Goal: Task Accomplishment & Management: Manage account settings

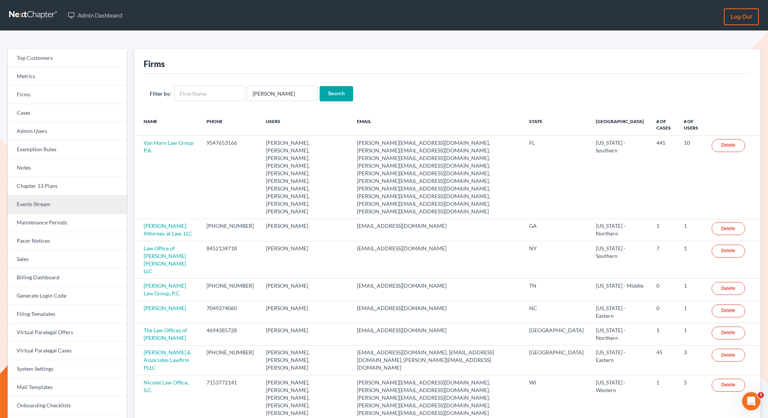
click at [30, 207] on link "Events Stream" at bounding box center [67, 204] width 119 height 18
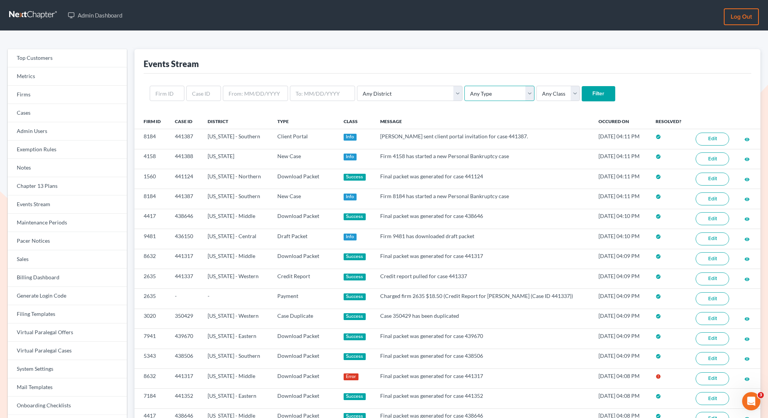
click at [465, 91] on select "Any Type Case Applied To Plan Case Archive Case Duplicate Case Filing Chapter 1…" at bounding box center [499, 93] width 70 height 15
select select "case_filing"
click at [464, 86] on select "Any Type Case Applied To Plan Case Archive Case Duplicate Case Filing Chapter 1…" at bounding box center [499, 93] width 70 height 15
click at [536, 95] on select "Any Class Success Error Info" at bounding box center [557, 93] width 43 height 15
select select "success"
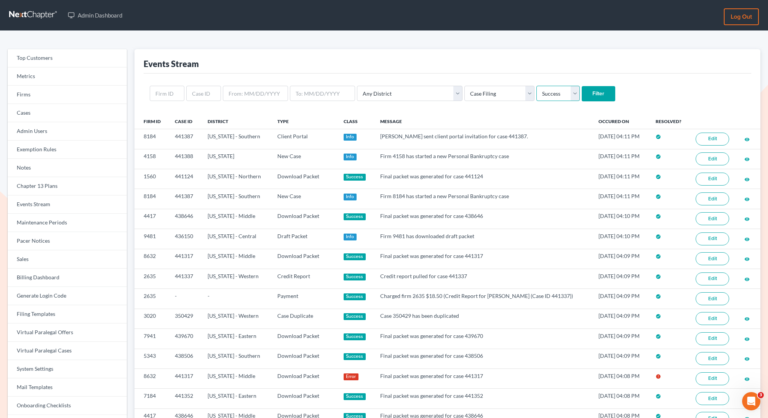
click at [536, 86] on select "Any Class Success Error Info" at bounding box center [557, 93] width 43 height 15
click at [582, 97] on input "Filter" at bounding box center [599, 93] width 34 height 15
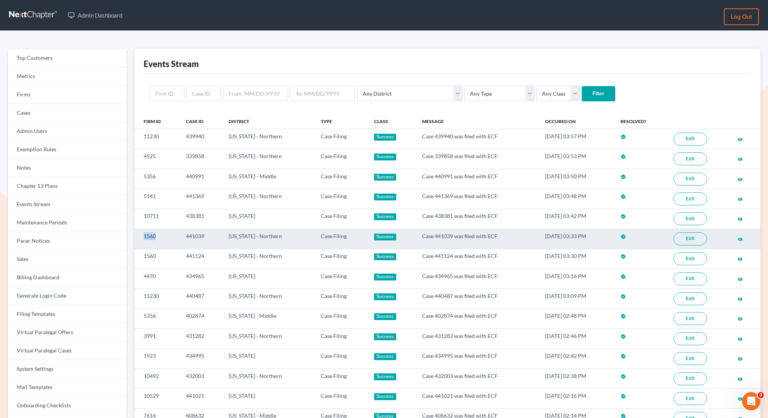
drag, startPoint x: 159, startPoint y: 234, endPoint x: 138, endPoint y: 234, distance: 21.3
click at [138, 234] on td "1560" at bounding box center [156, 239] width 45 height 20
copy td "1560"
copy tr "441039"
drag, startPoint x: 204, startPoint y: 234, endPoint x: 177, endPoint y: 234, distance: 26.7
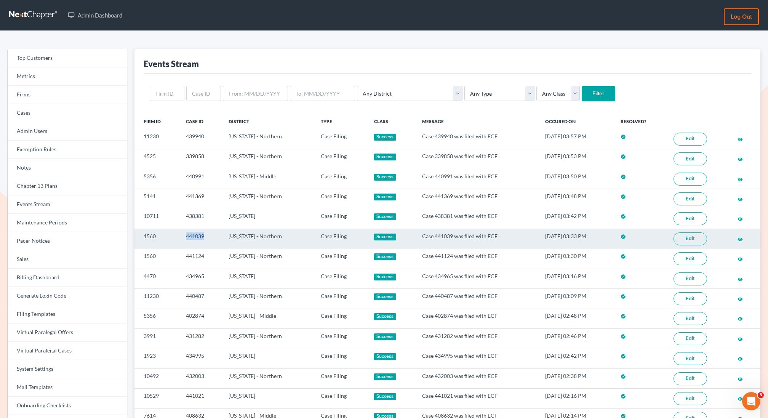
click at [177, 234] on tr "1560 441039 Texas - Northern Case Filing Success Case 441039 was filed with ECF…" at bounding box center [447, 239] width 626 height 20
drag, startPoint x: 155, startPoint y: 231, endPoint x: 141, endPoint y: 232, distance: 14.5
click at [141, 232] on td "1560" at bounding box center [156, 239] width 45 height 20
copy td "1560"
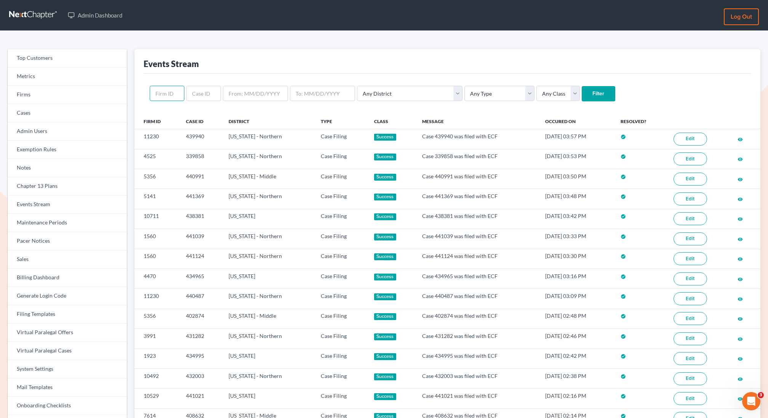
click at [167, 94] on input "text" at bounding box center [167, 93] width 35 height 15
paste input "1560"
type input "1560"
click at [582, 86] on input "Filter" at bounding box center [599, 93] width 34 height 15
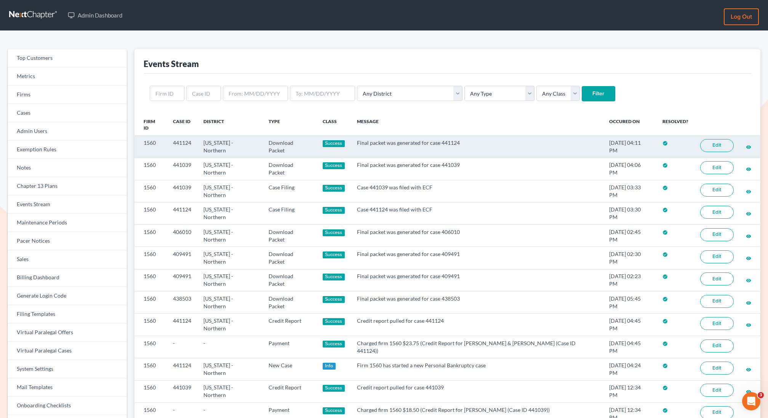
click at [718, 139] on link "Edit" at bounding box center [717, 145] width 34 height 13
drag, startPoint x: 159, startPoint y: 139, endPoint x: 138, endPoint y: 139, distance: 21.3
click at [138, 139] on td "1560" at bounding box center [150, 147] width 32 height 22
copy td "1560"
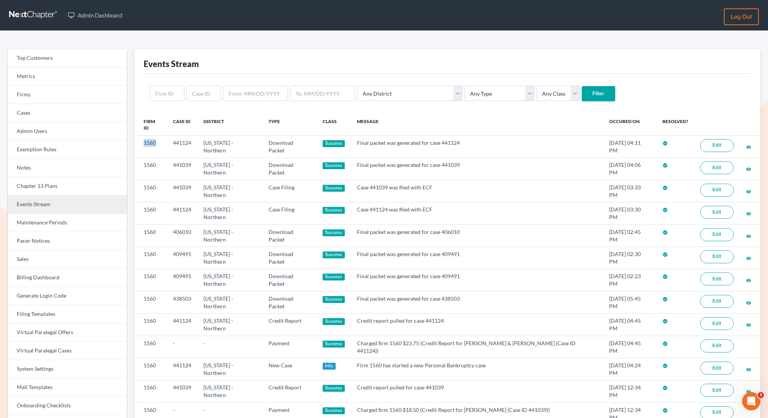
click at [34, 205] on link "Events Stream" at bounding box center [67, 204] width 119 height 18
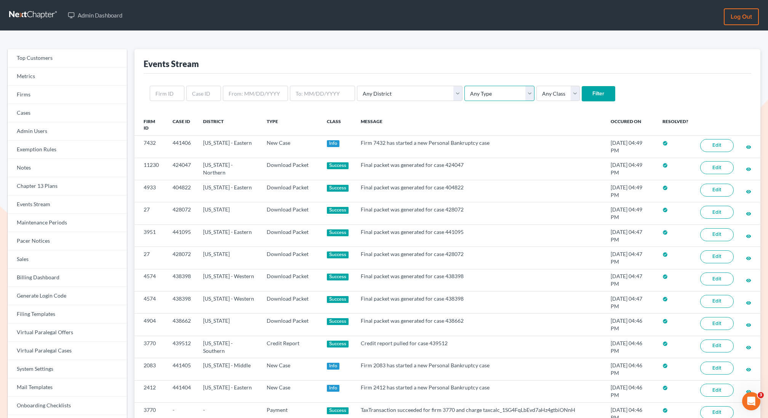
click at [464, 91] on select "Any Type Case Applied To Plan Case Archive Case Duplicate Case Filing Chapter 1…" at bounding box center [499, 93] width 70 height 15
select select "case_filing"
click at [464, 86] on select "Any Type Case Applied To Plan Case Archive Case Duplicate Case Filing Chapter 1…" at bounding box center [499, 93] width 70 height 15
click at [582, 94] on input "Filter" at bounding box center [599, 93] width 34 height 15
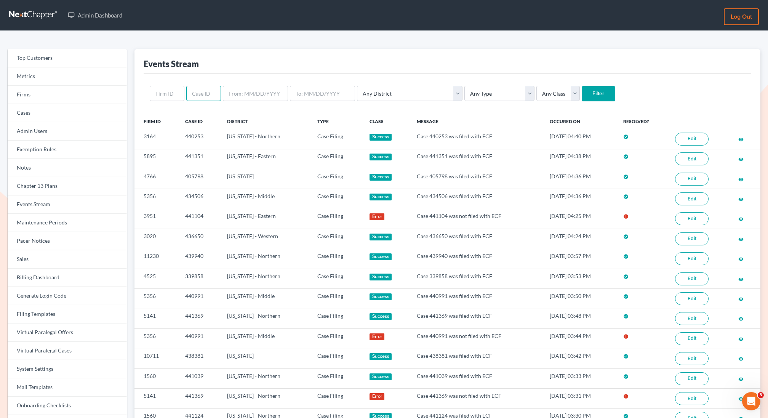
click at [210, 94] on input "text" at bounding box center [203, 93] width 35 height 15
paste input "405798"
type input "405798"
click at [582, 86] on input "Filter" at bounding box center [599, 93] width 34 height 15
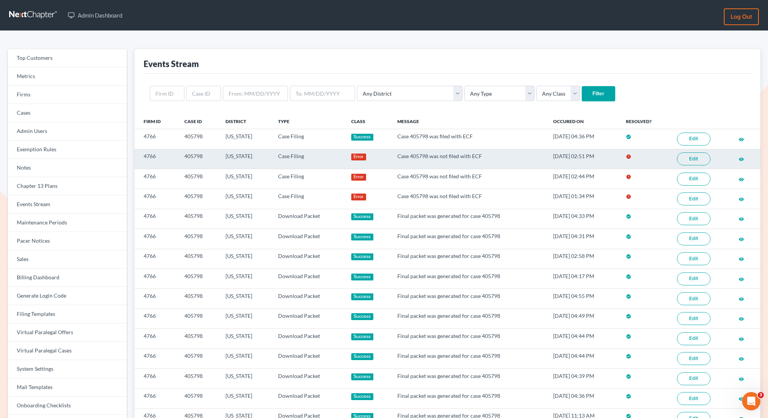
click at [692, 162] on link "Edit" at bounding box center [694, 158] width 34 height 13
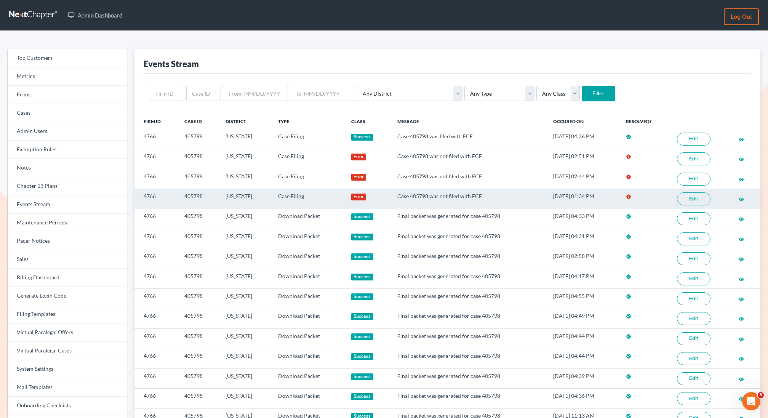
click at [693, 198] on link "Edit" at bounding box center [694, 198] width 34 height 13
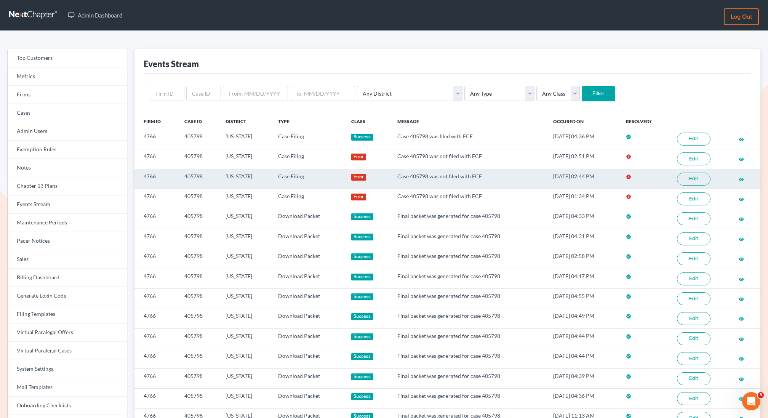
click at [688, 177] on link "Edit" at bounding box center [694, 179] width 34 height 13
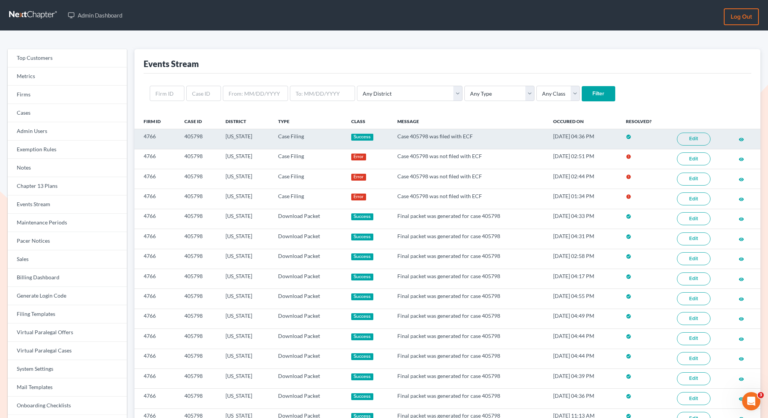
click at [691, 136] on link "Edit" at bounding box center [694, 139] width 34 height 13
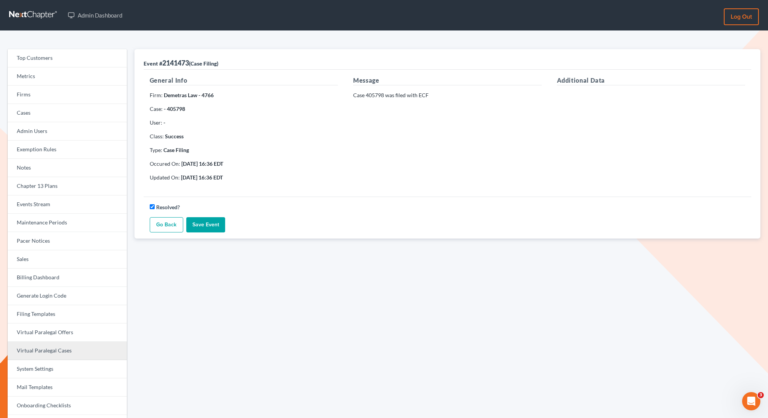
click at [64, 348] on link "Virtual Paralegal Cases" at bounding box center [67, 351] width 119 height 18
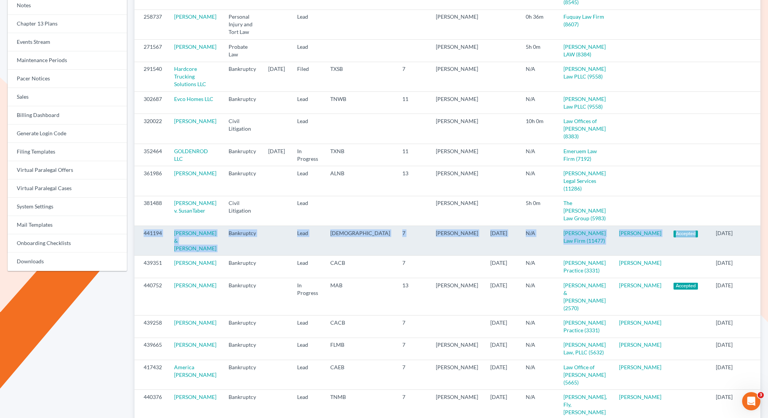
copy tr "441194 Charity Cabaccang & Brian Cabaccang Bankruptcy Lead GUD 7 Vanessa Willia…"
drag, startPoint x: 620, startPoint y: 246, endPoint x: 141, endPoint y: 231, distance: 479.5
click at [141, 231] on tr "441194 Charity Cabaccang & Brian Cabaccang Bankruptcy Lead GUD 7 Vanessa Willia…" at bounding box center [462, 241] width 656 height 30
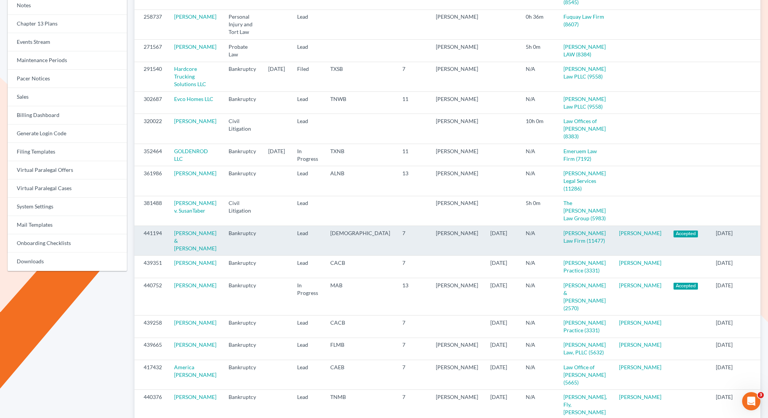
click at [613, 244] on td "Kathleen Martinez" at bounding box center [640, 241] width 54 height 30
drag, startPoint x: 611, startPoint y: 245, endPoint x: 138, endPoint y: 231, distance: 473.7
click at [138, 231] on tr "441194 Charity Cabaccang & Brian Cabaccang Bankruptcy Lead GUD 7 Vanessa Willia…" at bounding box center [462, 241] width 656 height 30
copy tr "441194 Charity Cabaccang & Brian Cabaccang Bankruptcy Lead GUD 7 Vanessa Willia…"
click at [147, 249] on td "441194" at bounding box center [151, 241] width 34 height 30
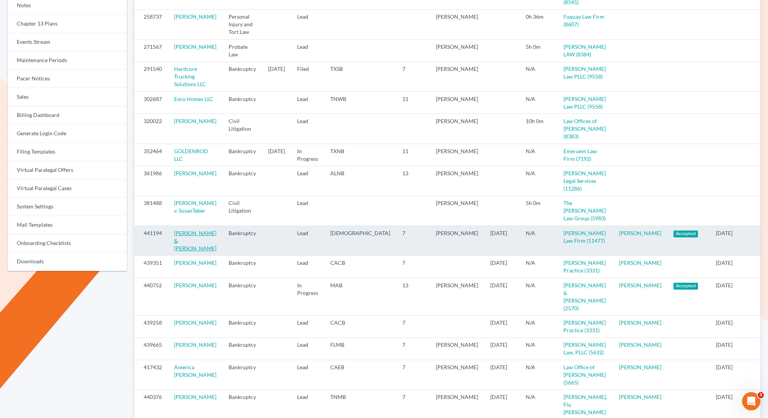
click at [191, 238] on link "Charity Cabaccang & Brian Cabaccang" at bounding box center [195, 241] width 42 height 22
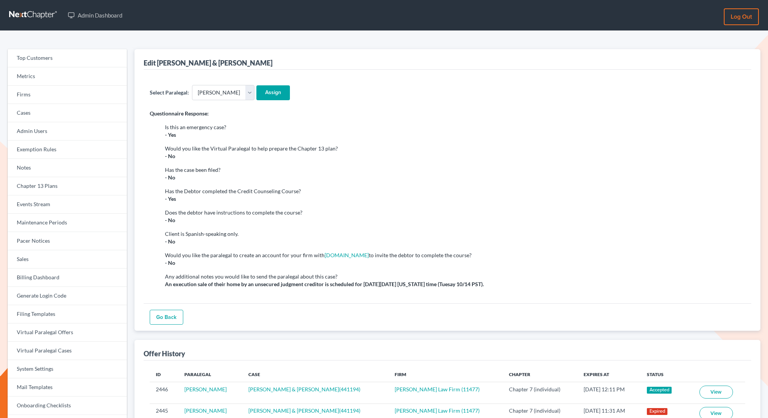
scroll to position [116, 0]
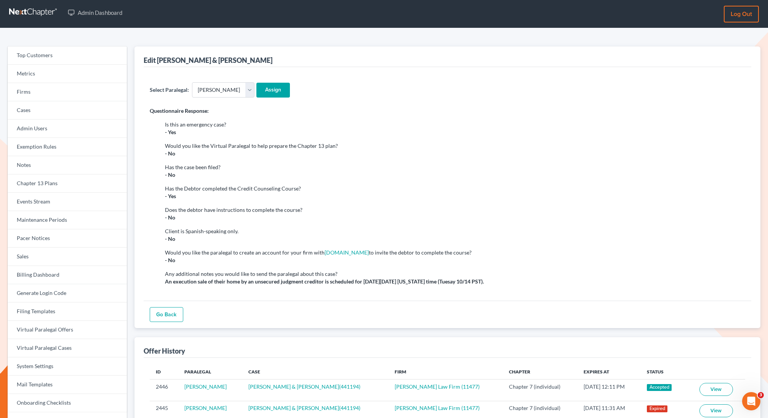
scroll to position [3, 0]
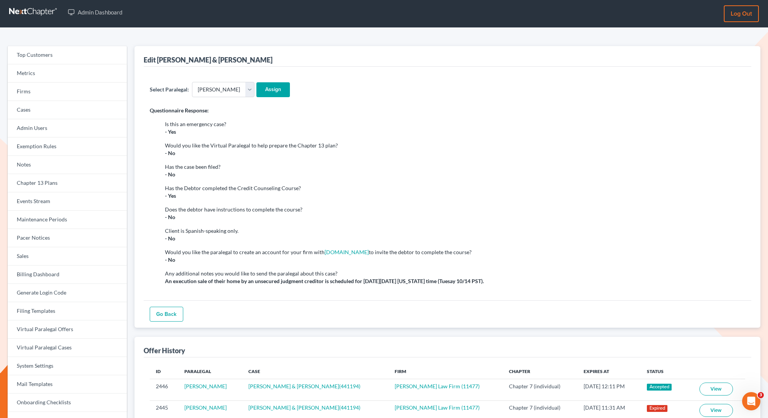
drag, startPoint x: 283, startPoint y: 58, endPoint x: 158, endPoint y: 63, distance: 125.5
click at [158, 63] on div "Edit Charity Cabaccang & Brian Cabaccang" at bounding box center [448, 56] width 608 height 21
copy div "Charity Cabaccang & Brian Cabaccang"
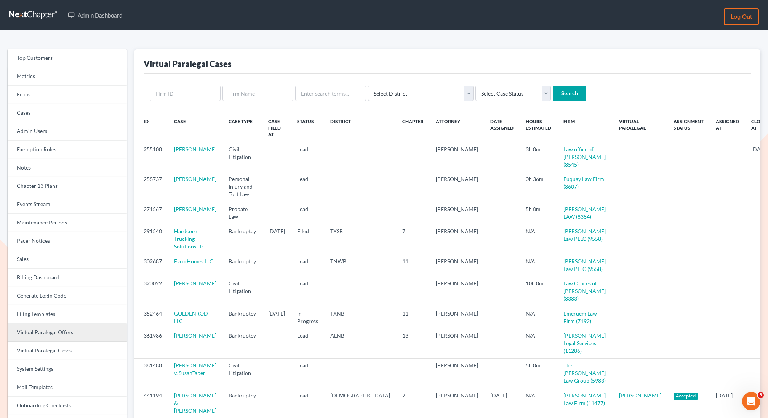
scroll to position [56, 0]
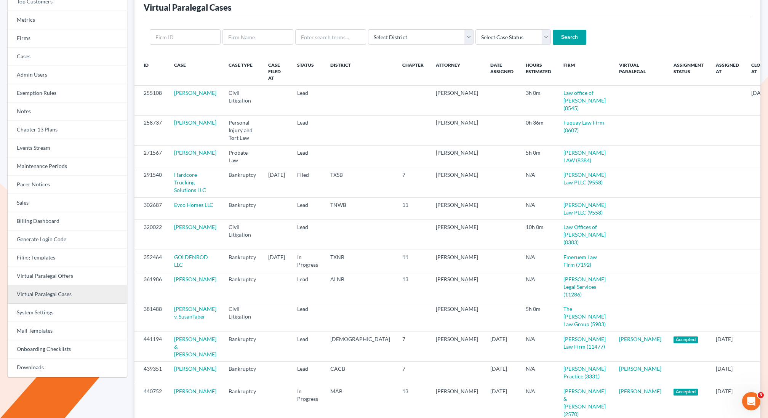
click at [64, 298] on link "Virtual Paralegal Cases" at bounding box center [67, 294] width 119 height 18
click at [260, 37] on input "text" at bounding box center [257, 36] width 71 height 15
click at [316, 41] on input "text" at bounding box center [330, 36] width 71 height 15
paste input "[PERSON_NAME]"
type input "[PERSON_NAME]"
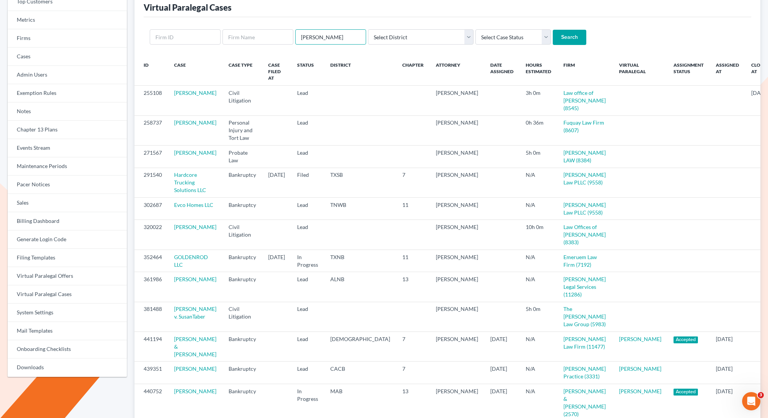
click at [553, 30] on input "Search" at bounding box center [570, 37] width 34 height 15
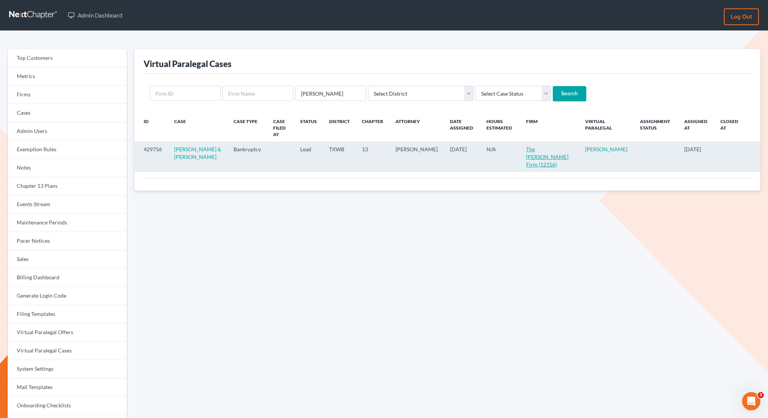
click at [532, 146] on link "The [PERSON_NAME] Firm (12156)" at bounding box center [547, 157] width 42 height 22
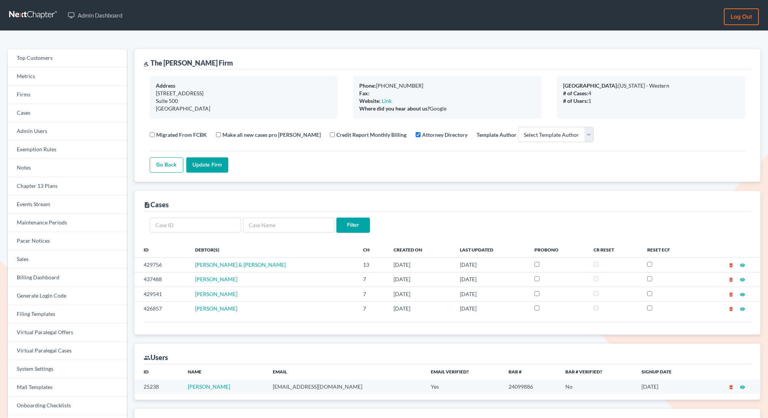
select select
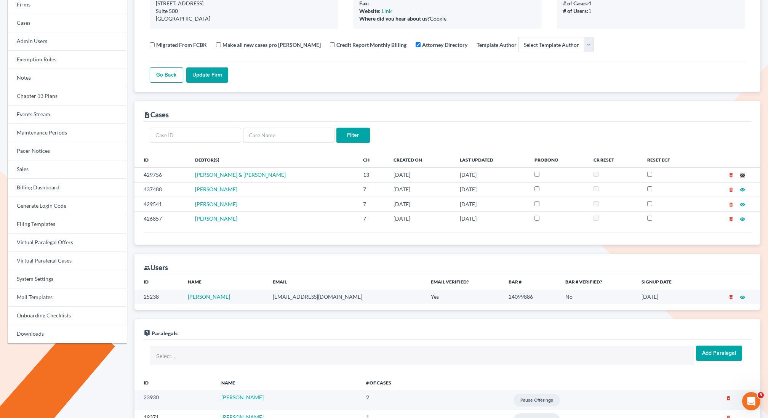
drag, startPoint x: 742, startPoint y: 173, endPoint x: 587, endPoint y: 303, distance: 202.3
click at [23, 112] on link "Events Stream" at bounding box center [67, 115] width 119 height 18
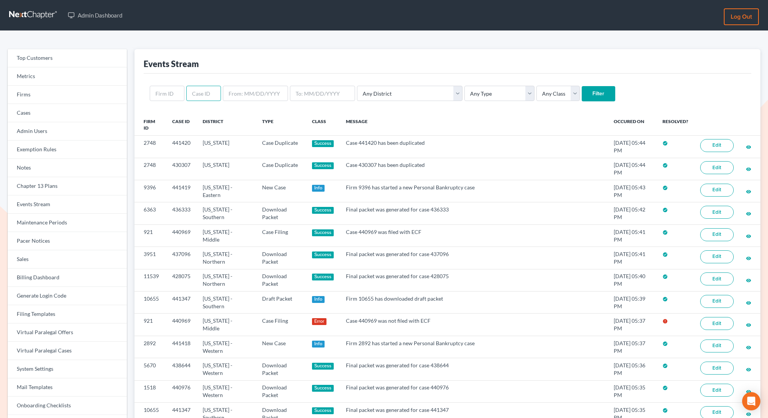
click at [198, 93] on input "text" at bounding box center [203, 93] width 35 height 15
paste input "https://help.nextchapterbk.com/en/articles/1289236-mychapter-client-portal-sign…"
type input "https://help.nextchapterbk.com/en/articles/1289236-mychapter-client-portal-sign…"
click at [198, 93] on input "https://help.nextchapterbk.com/en/articles/1289236-mychapter-client-portal-sign…" at bounding box center [203, 93] width 35 height 15
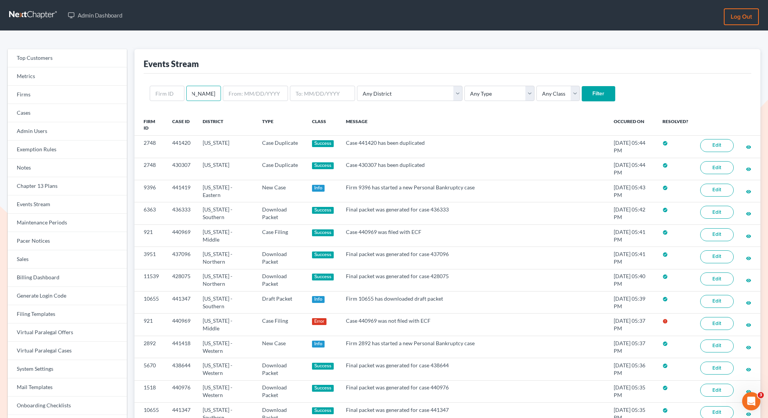
click at [198, 93] on input "https://help.nextchapterbk.com/en/articles/1289236-mychapter-client-portal-sign…" at bounding box center [203, 93] width 35 height 15
type input "436859"
click at [582, 86] on input "Filter" at bounding box center [599, 93] width 34 height 15
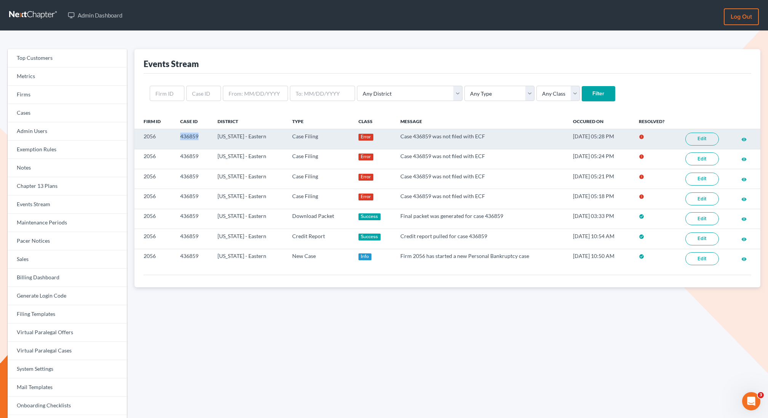
drag, startPoint x: 202, startPoint y: 135, endPoint x: 173, endPoint y: 134, distance: 28.6
click at [172, 134] on tr "2056 436859 [US_STATE] - Eastern Case Filing Error Case 436859 was not filed wi…" at bounding box center [447, 139] width 626 height 20
copy tr "436859"
drag, startPoint x: 196, startPoint y: 136, endPoint x: 162, endPoint y: 135, distance: 33.9
click at [162, 136] on tr "2056 436859 [US_STATE] - Eastern Case Filing Error Case 436859 was not filed wi…" at bounding box center [447, 139] width 626 height 20
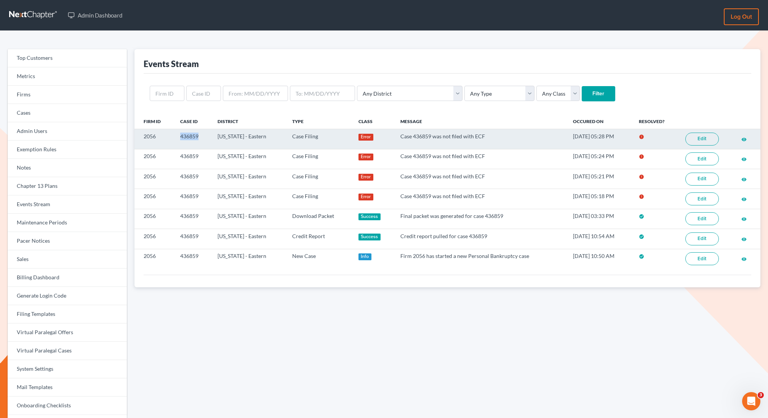
copy tr "436859"
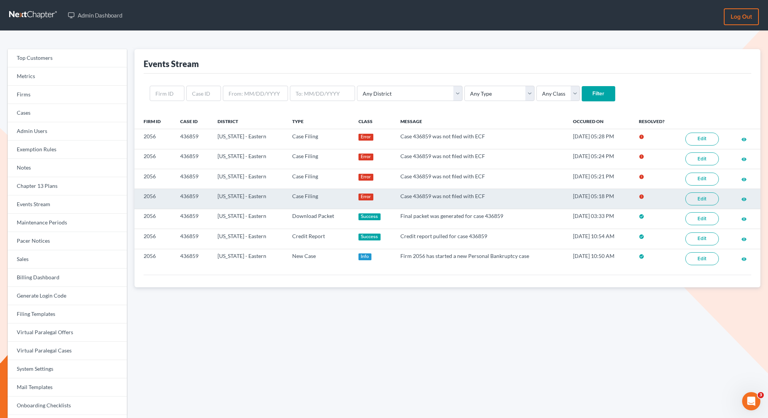
click at [700, 195] on link "Edit" at bounding box center [702, 198] width 34 height 13
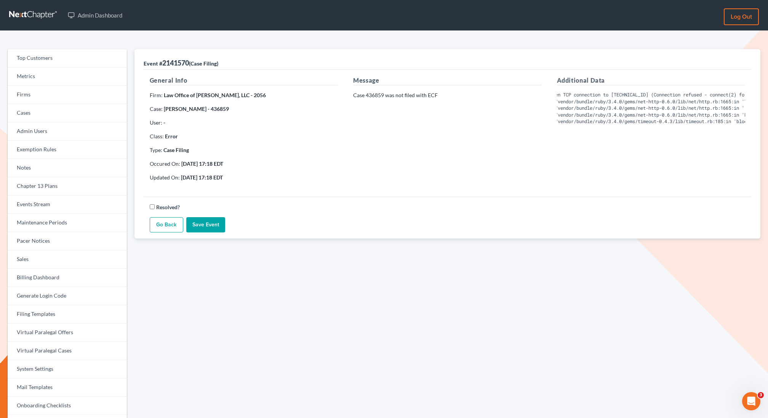
scroll to position [0, 69]
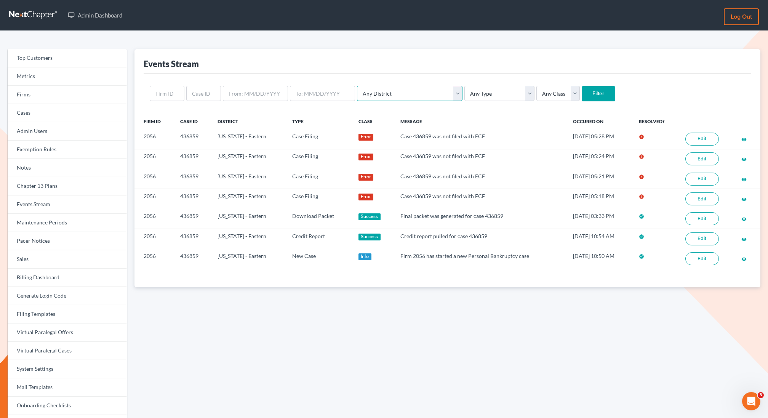
click at [378, 89] on select "Any District [US_STATE] - [GEOGRAPHIC_DATA] [US_STATE] - [GEOGRAPHIC_DATA] [US_…" at bounding box center [410, 93] width 106 height 15
select select "56"
click at [357, 86] on select "Any District [US_STATE] - [GEOGRAPHIC_DATA] [US_STATE] - [GEOGRAPHIC_DATA] [US_…" at bounding box center [410, 93] width 106 height 15
click at [467, 96] on select "Any Type Case Applied To Plan Case Archive Case Duplicate Case Filing Chapter 1…" at bounding box center [499, 93] width 70 height 15
select select "case_filing"
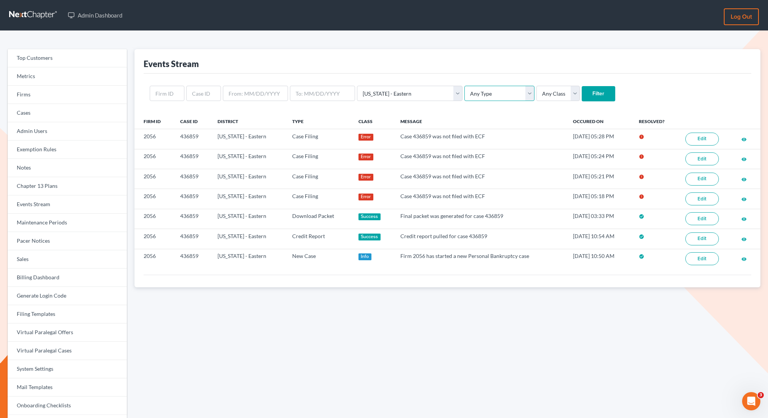
click at [464, 86] on select "Any Type Case Applied To Plan Case Archive Case Duplicate Case Filing Chapter 1…" at bounding box center [499, 93] width 70 height 15
click at [582, 86] on input "Filter" at bounding box center [599, 93] width 34 height 15
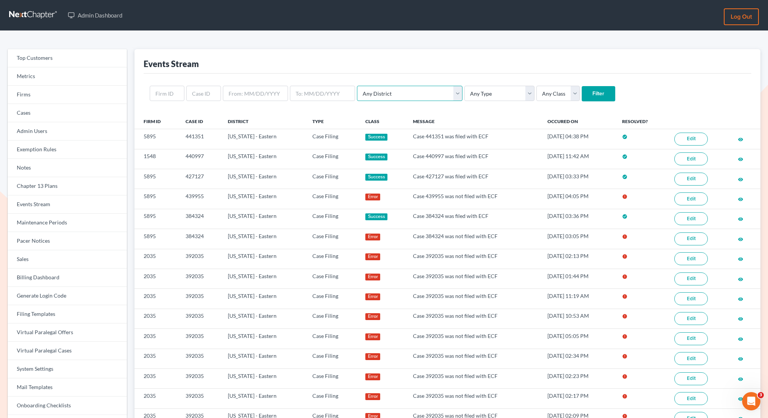
click at [385, 96] on select "Any District [US_STATE] - [GEOGRAPHIC_DATA] [US_STATE] - [GEOGRAPHIC_DATA] [US_…" at bounding box center [410, 93] width 106 height 15
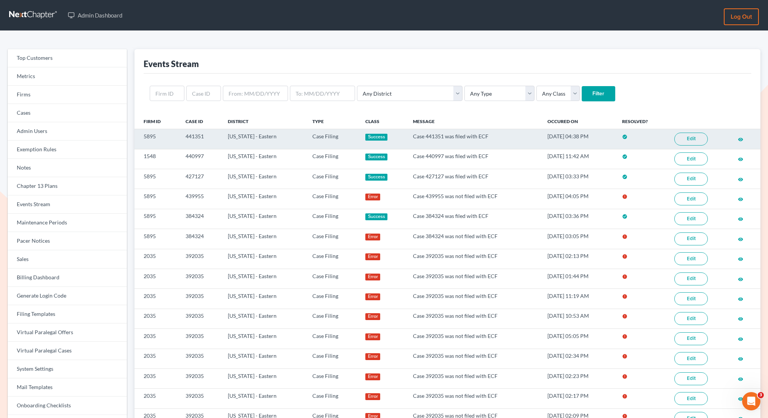
click at [687, 139] on link "Edit" at bounding box center [691, 139] width 34 height 13
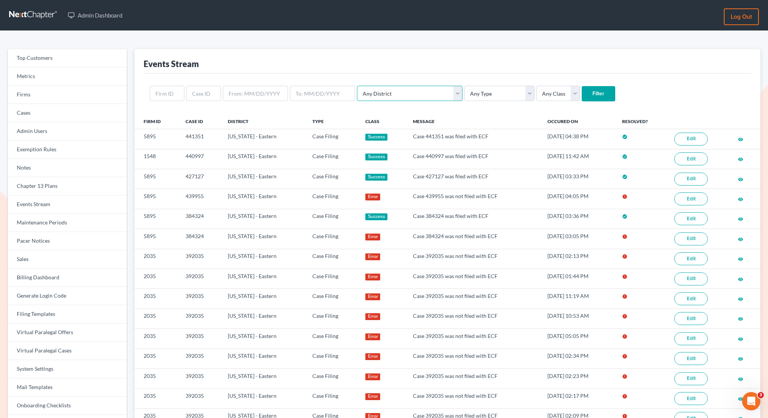
click at [390, 91] on select "Any District Alabama - Middle Alabama - Northern Alabama - Southern Alaska Ariz…" at bounding box center [410, 93] width 106 height 15
select select "58"
click at [357, 86] on select "Any District Alabama - Middle Alabama - Northern Alabama - Southern Alaska Ariz…" at bounding box center [410, 93] width 106 height 15
click at [464, 92] on select "Any Type Case Applied To Plan Case Archive Case Duplicate Case Filing Chapter 1…" at bounding box center [499, 93] width 70 height 15
select select "case_filing"
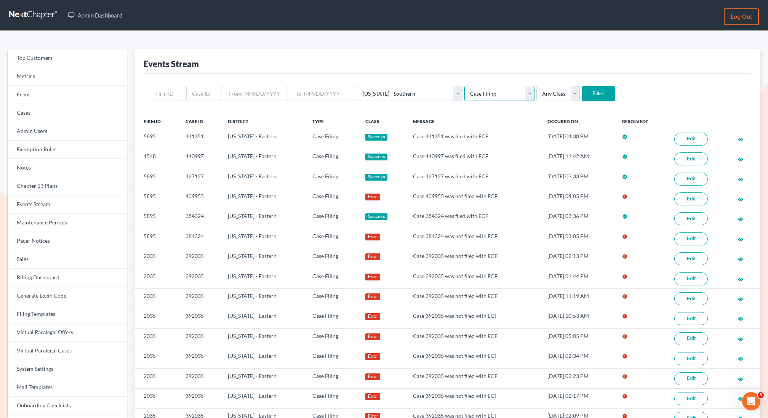
click at [464, 86] on select "Any Type Case Applied To Plan Case Archive Case Duplicate Case Filing Chapter 1…" at bounding box center [499, 93] width 70 height 15
click at [582, 90] on input "Filter" at bounding box center [599, 93] width 34 height 15
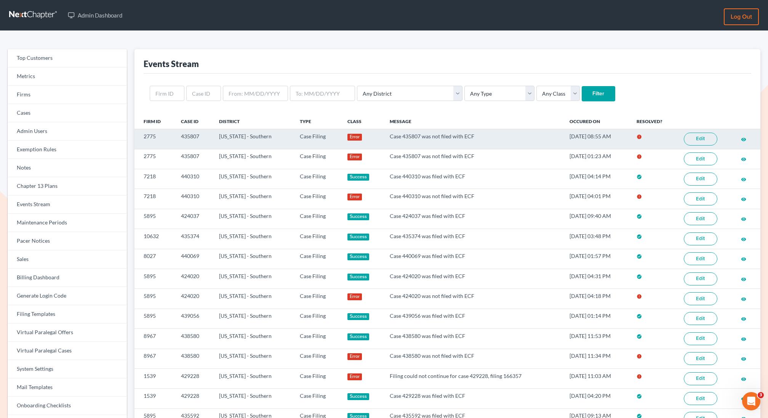
click at [703, 136] on link "Edit" at bounding box center [701, 139] width 34 height 13
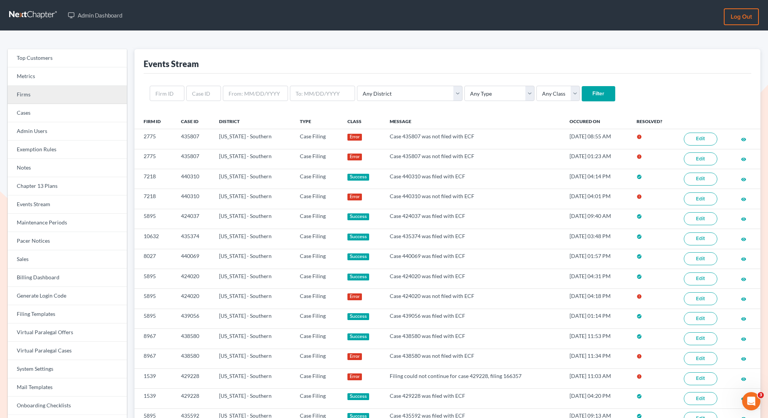
click at [51, 98] on link "Firms" at bounding box center [67, 95] width 119 height 18
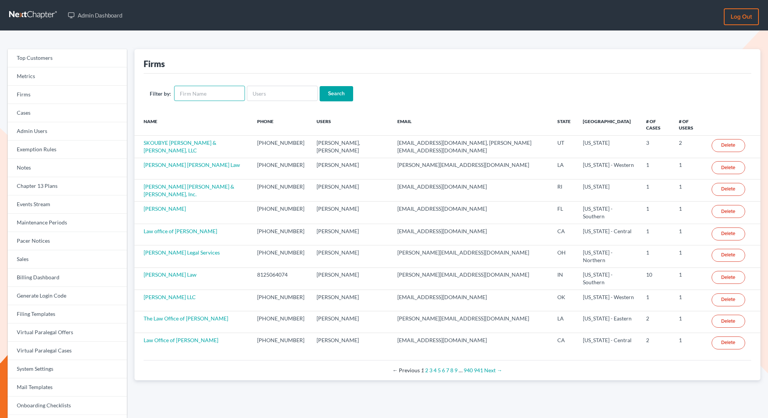
click at [191, 93] on input "text" at bounding box center [209, 93] width 71 height 15
type input "mike"
click at [328, 96] on input "Search" at bounding box center [337, 93] width 34 height 15
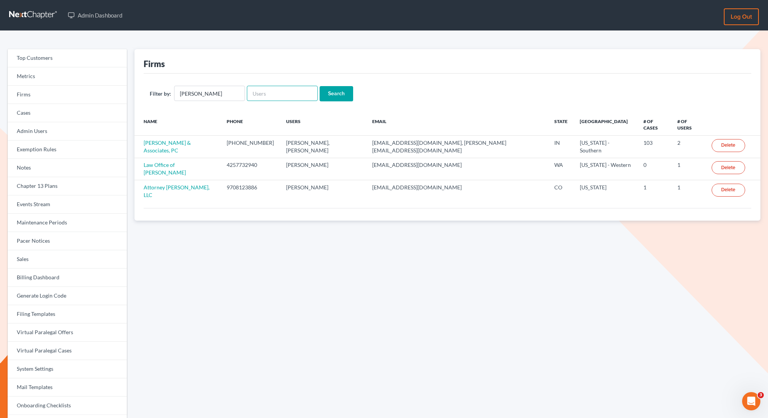
click at [295, 91] on input "text" at bounding box center [282, 93] width 71 height 15
type input "doyke"
click at [320, 86] on input "Search" at bounding box center [337, 93] width 34 height 15
click at [216, 93] on input "[PERSON_NAME]" at bounding box center [209, 93] width 71 height 15
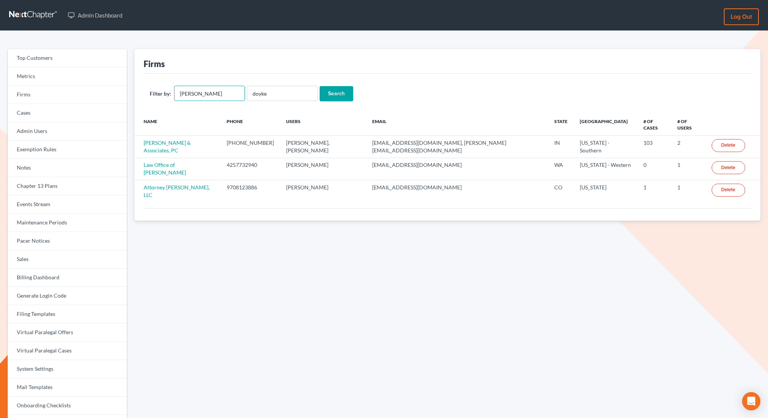
click at [216, 93] on input "[PERSON_NAME]" at bounding box center [209, 93] width 71 height 15
click at [269, 98] on input "doyke" at bounding box center [282, 93] width 71 height 15
type input "[PERSON_NAME]"
click at [320, 86] on input "Search" at bounding box center [337, 93] width 34 height 15
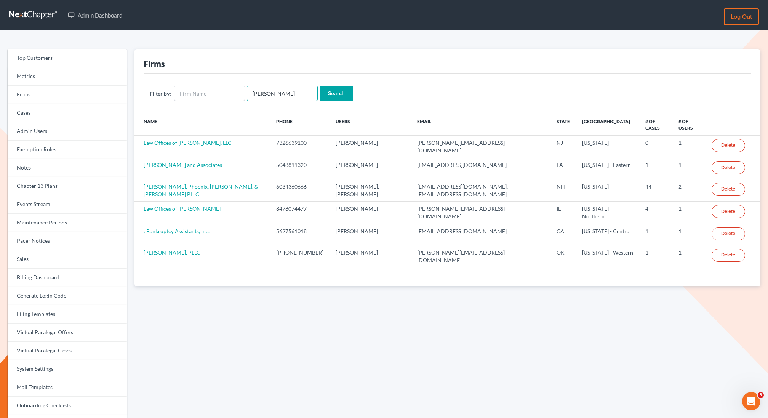
click at [275, 92] on input "doyle" at bounding box center [282, 93] width 71 height 15
type input "doyel"
click at [320, 86] on input "Search" at bounding box center [337, 93] width 34 height 15
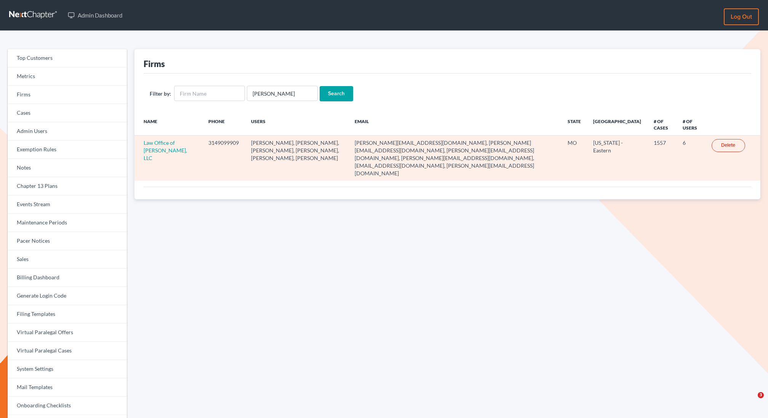
click at [162, 153] on td "Law Office of Michael E. Doyel, LLC" at bounding box center [168, 158] width 68 height 45
click at [160, 150] on link "Law Office of Michael E. Doyel, LLC" at bounding box center [165, 150] width 43 height 22
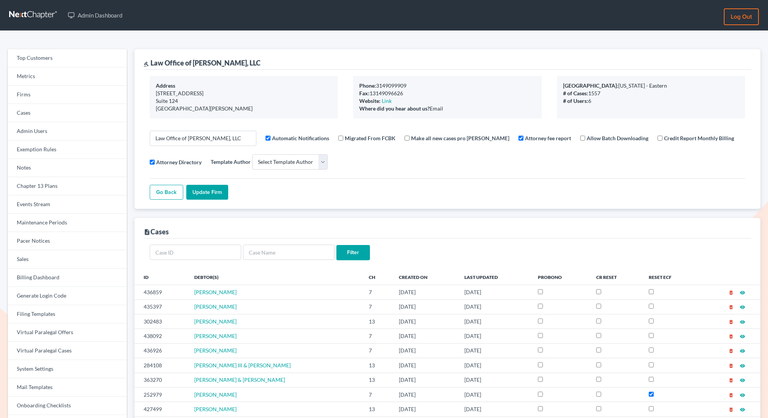
select select
click at [46, 95] on link "Firms" at bounding box center [67, 95] width 119 height 18
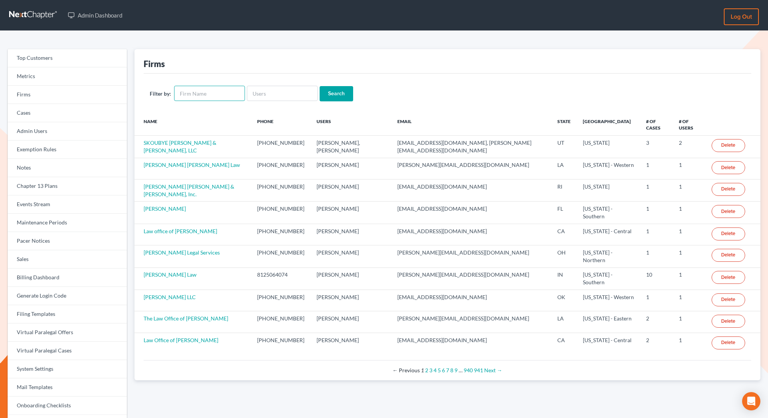
click at [198, 94] on input "text" at bounding box center [209, 93] width 71 height 15
paste input "[EMAIL_ADDRESS][DOMAIN_NAME]"
type input "[EMAIL_ADDRESS][DOMAIN_NAME]"
click at [237, 95] on input "[EMAIL_ADDRESS][DOMAIN_NAME]" at bounding box center [209, 93] width 71 height 15
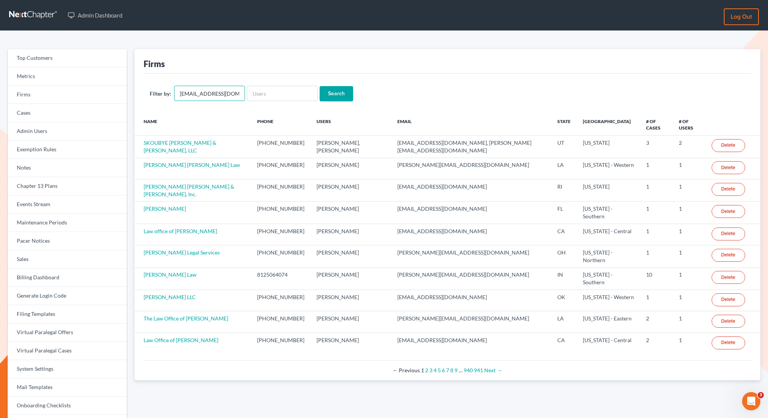
click at [237, 95] on input "[EMAIL_ADDRESS][DOMAIN_NAME]" at bounding box center [209, 93] width 71 height 15
click at [272, 95] on input "text" at bounding box center [282, 93] width 71 height 15
paste input "[EMAIL_ADDRESS][DOMAIN_NAME]"
type input "[EMAIL_ADDRESS][DOMAIN_NAME]"
click at [320, 86] on input "Search" at bounding box center [337, 93] width 34 height 15
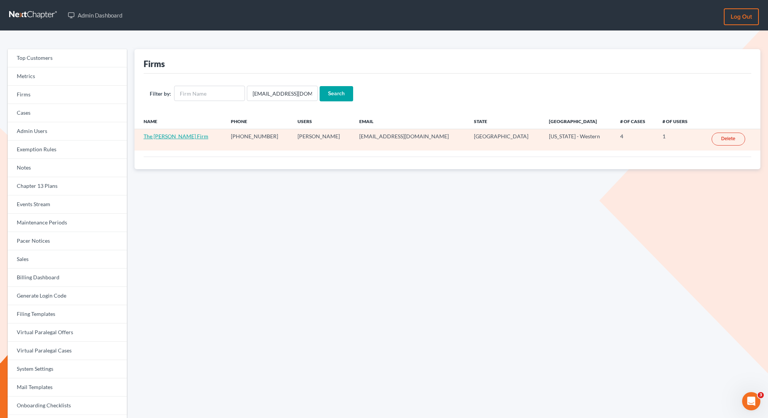
click at [171, 136] on link "The [PERSON_NAME] Firm" at bounding box center [176, 136] width 65 height 6
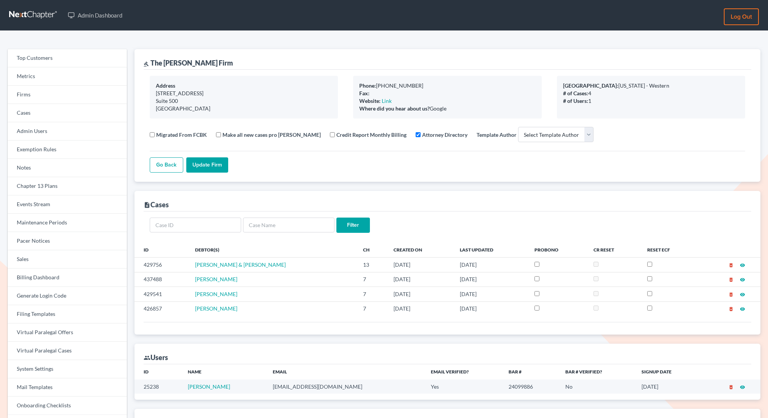
select select
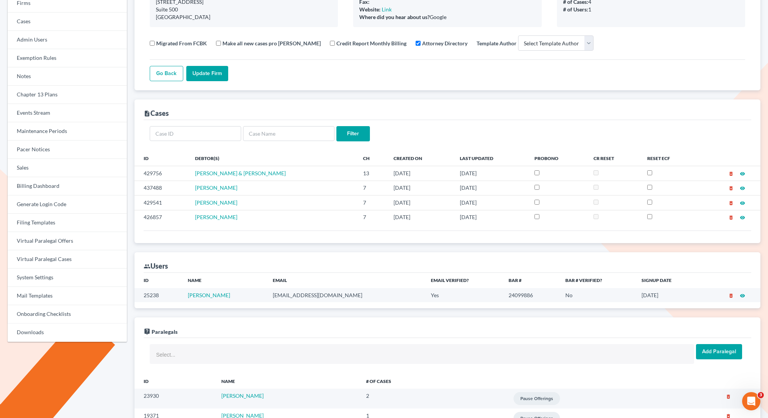
scroll to position [97, 0]
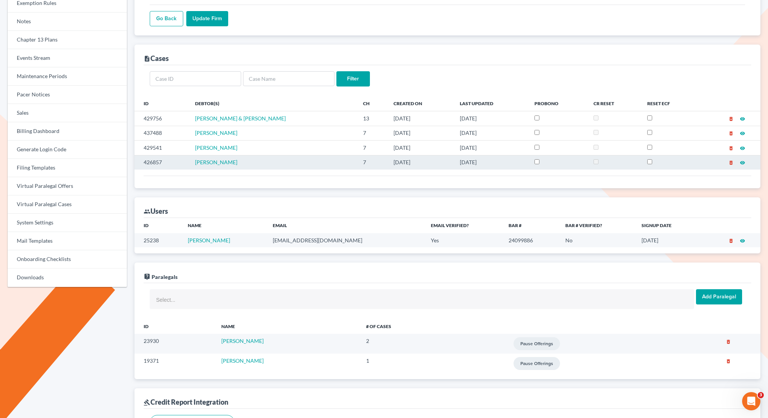
scroll to position [145, 0]
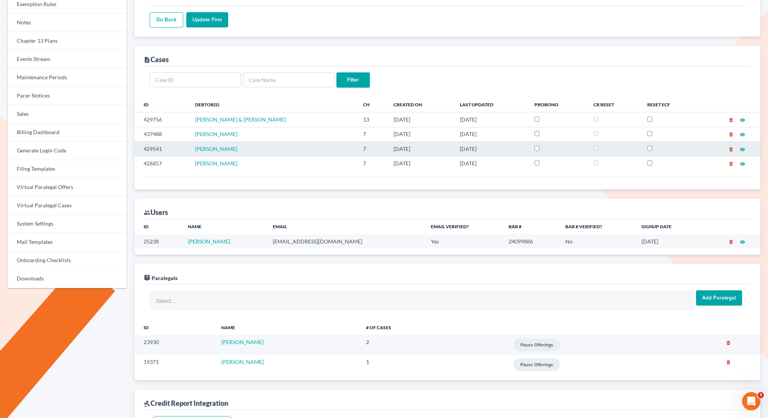
drag, startPoint x: 254, startPoint y: 147, endPoint x: 266, endPoint y: 149, distance: 11.2
click at [266, 150] on td "Katherine Bergamo" at bounding box center [273, 149] width 168 height 14
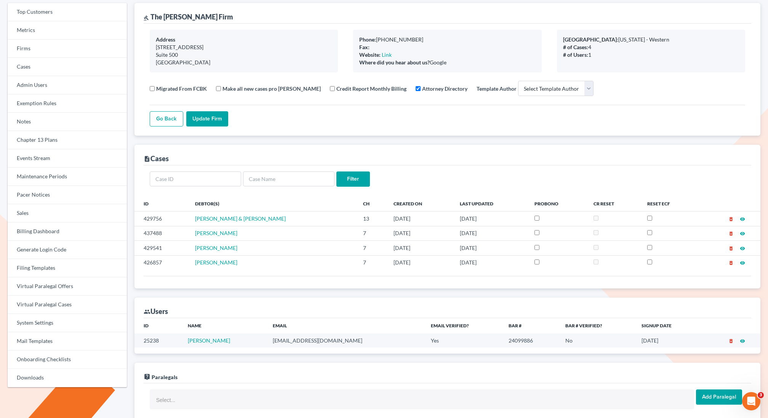
scroll to position [0, 0]
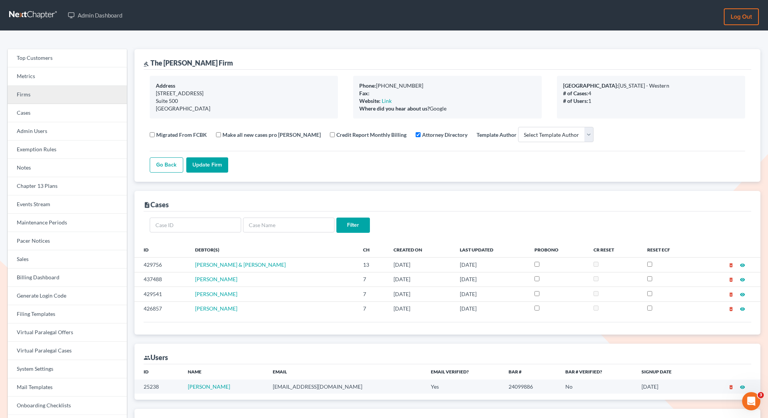
click at [47, 95] on link "Firms" at bounding box center [67, 95] width 119 height 18
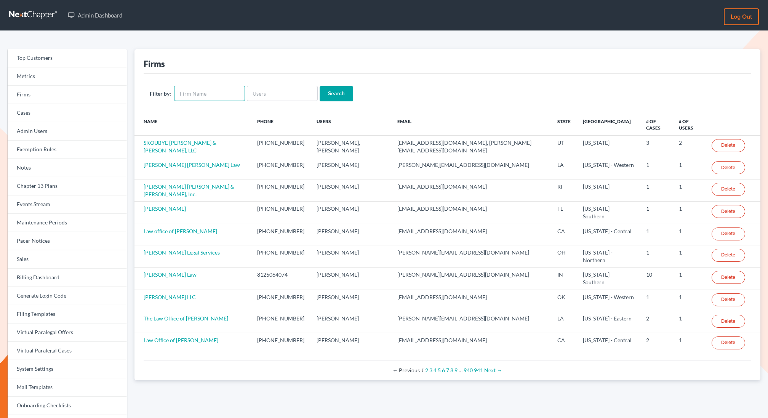
click at [197, 91] on input "text" at bounding box center [209, 93] width 71 height 15
type input "holland"
click at [320, 86] on input "Search" at bounding box center [337, 93] width 34 height 15
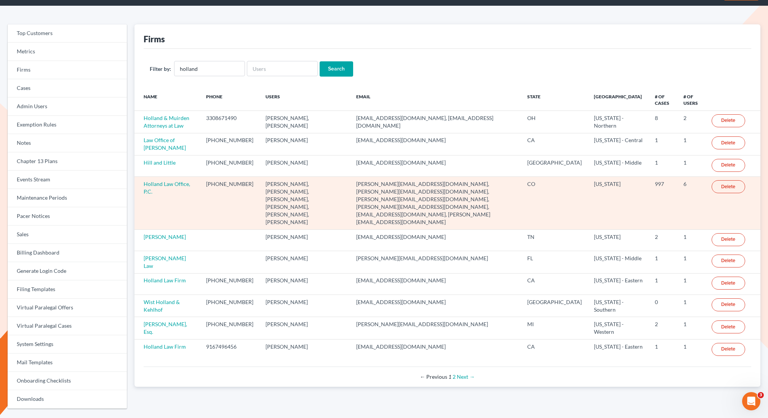
scroll to position [27, 0]
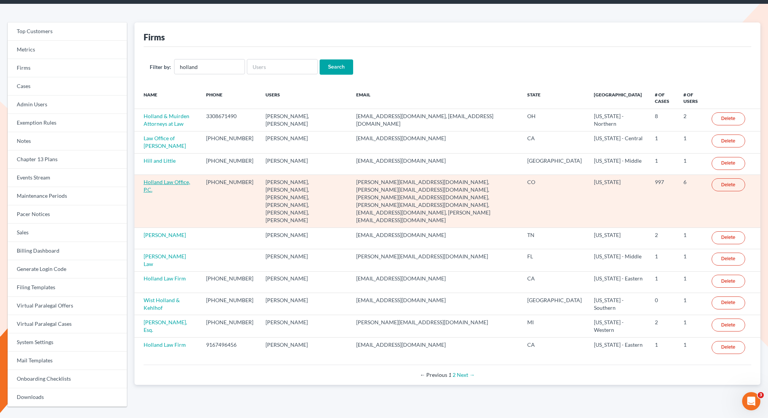
click at [152, 181] on link "Holland Law Office, P.C." at bounding box center [167, 186] width 46 height 14
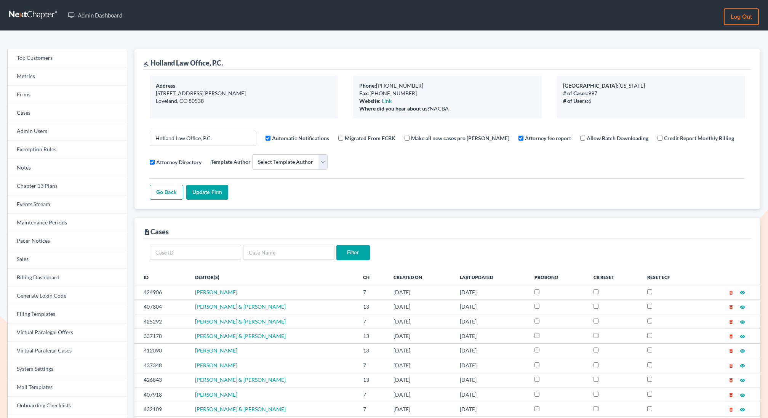
select select
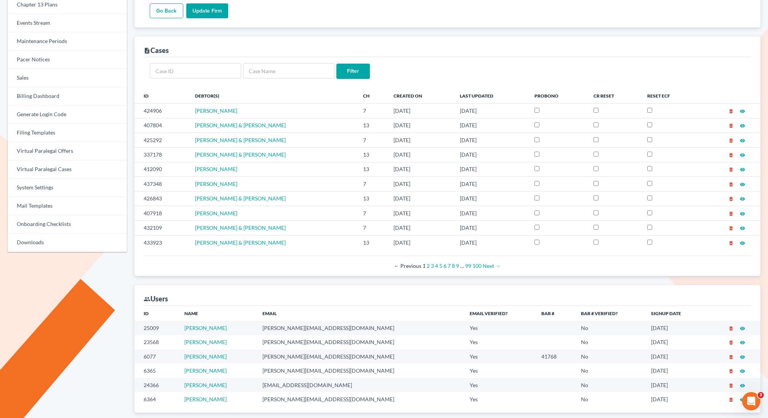
scroll to position [179, 0]
